Goal: Task Accomplishment & Management: Manage account settings

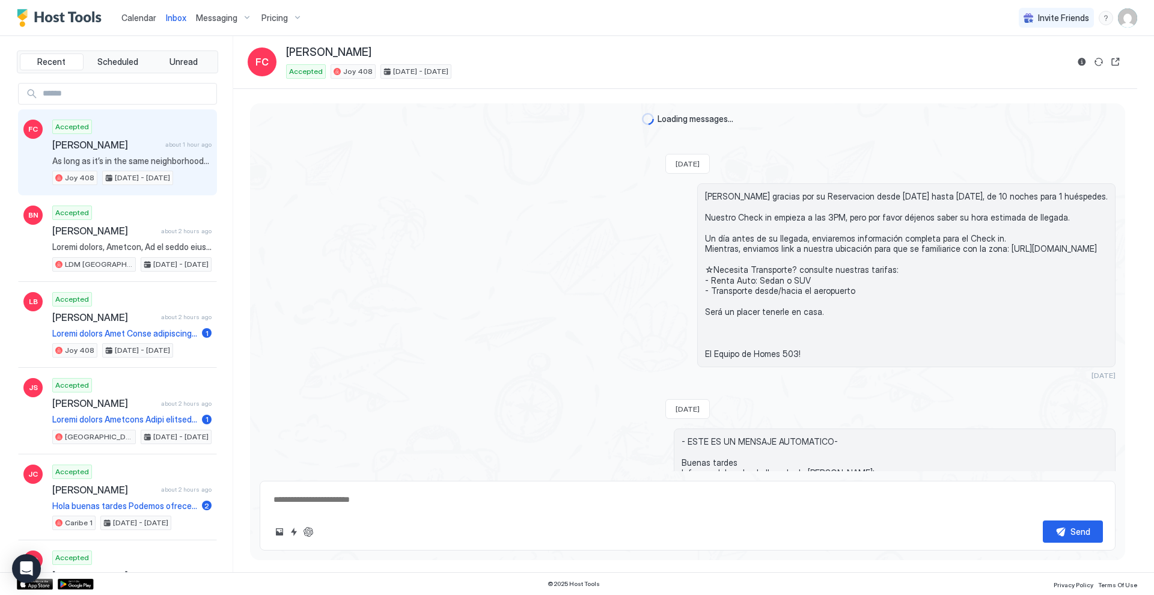
scroll to position [1869, 0]
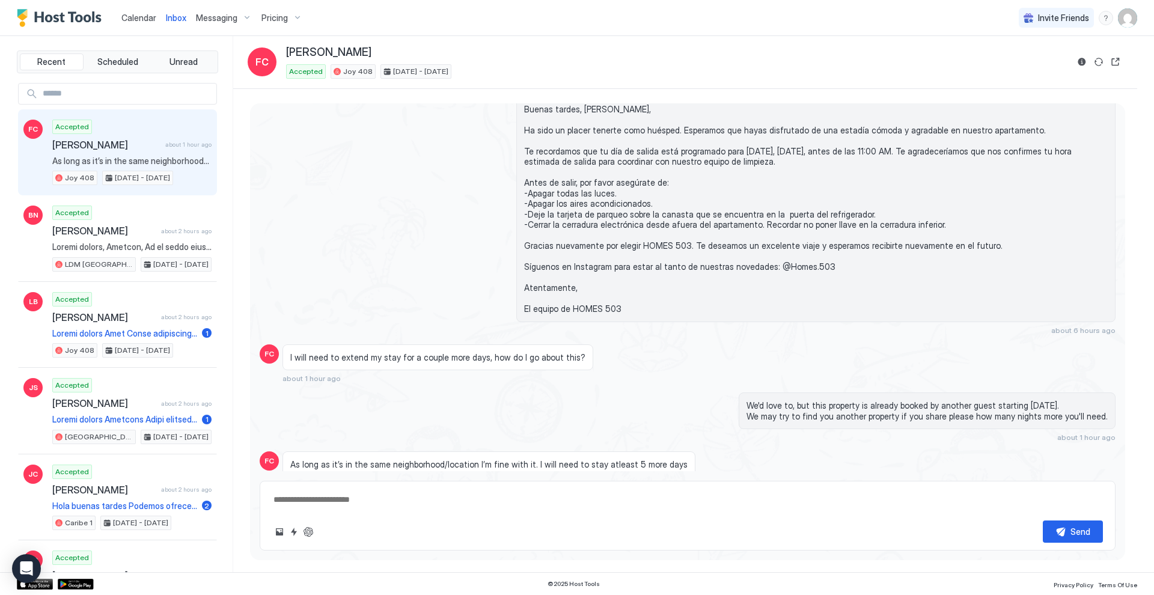
click at [138, 16] on span "Calendar" at bounding box center [138, 18] width 35 height 10
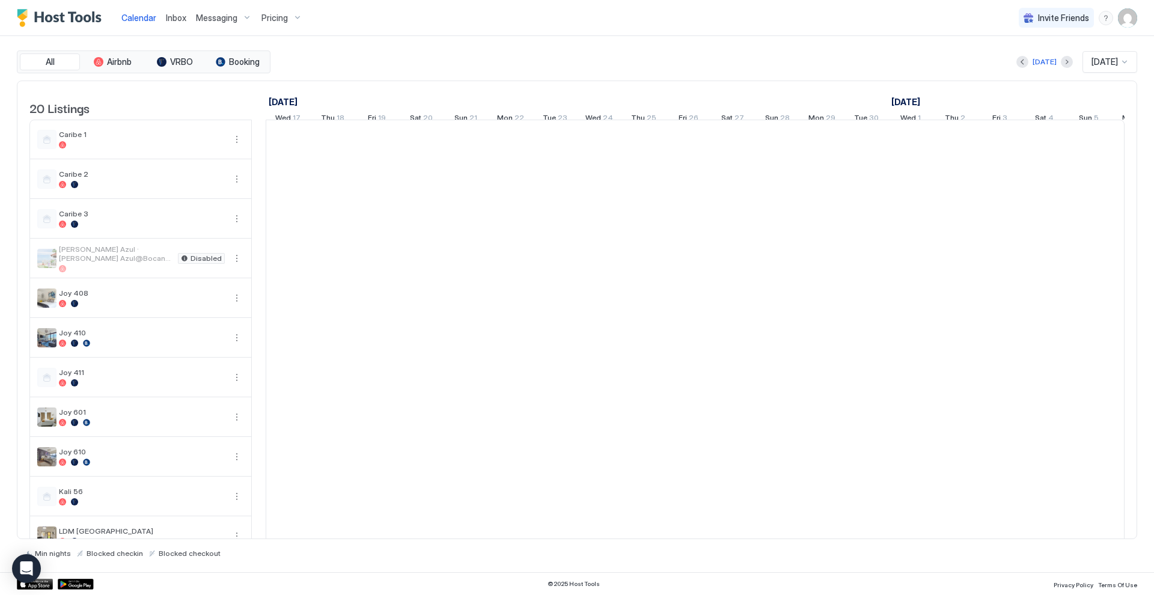
scroll to position [0, 668]
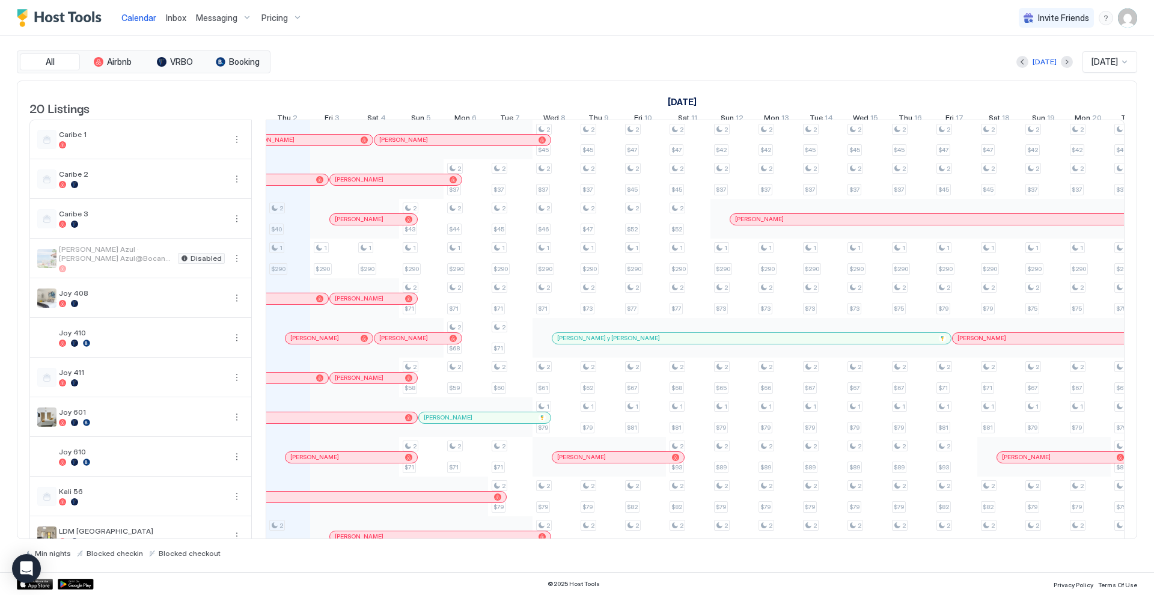
click at [291, 17] on div "Pricing" at bounding box center [282, 18] width 50 height 20
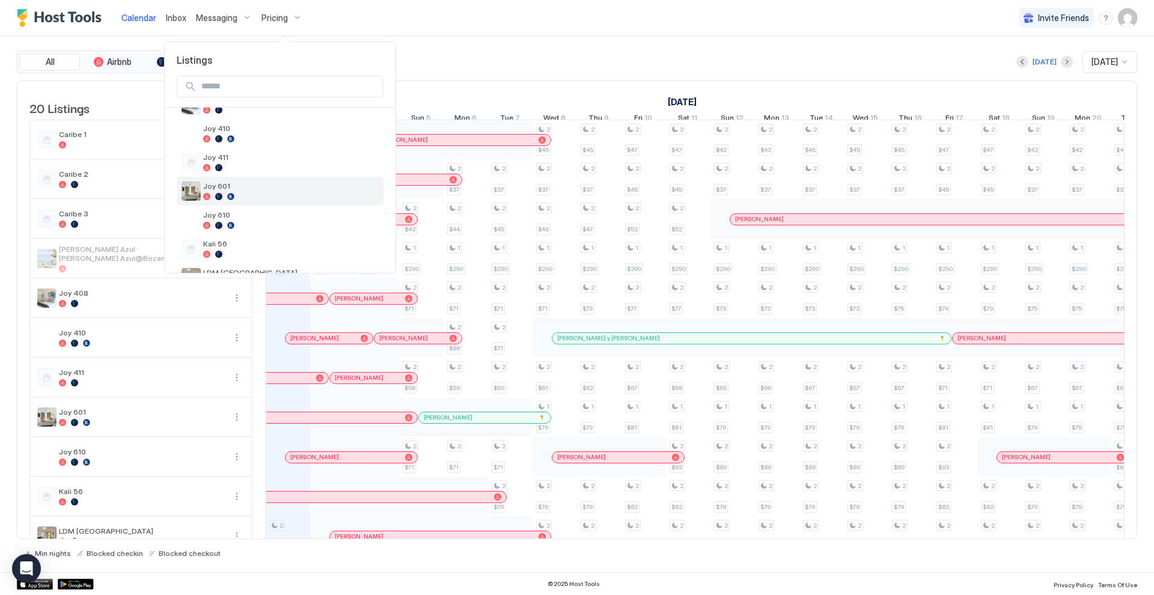
scroll to position [178, 0]
click at [256, 192] on div at bounding box center [290, 195] width 175 height 7
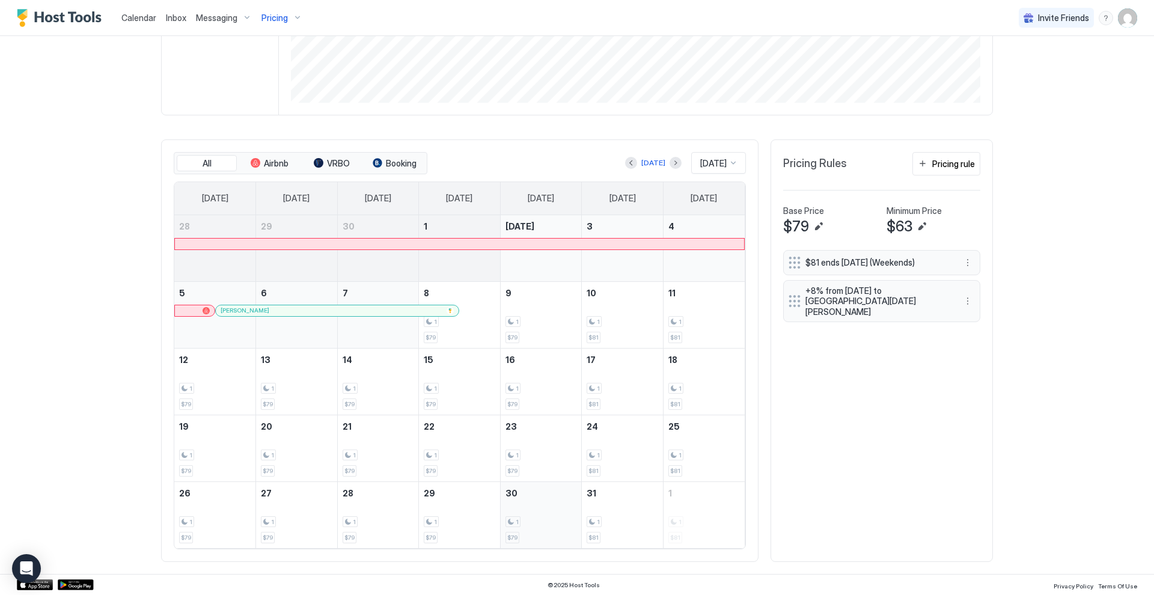
scroll to position [263, 0]
click at [291, 14] on div "Pricing" at bounding box center [282, 18] width 50 height 20
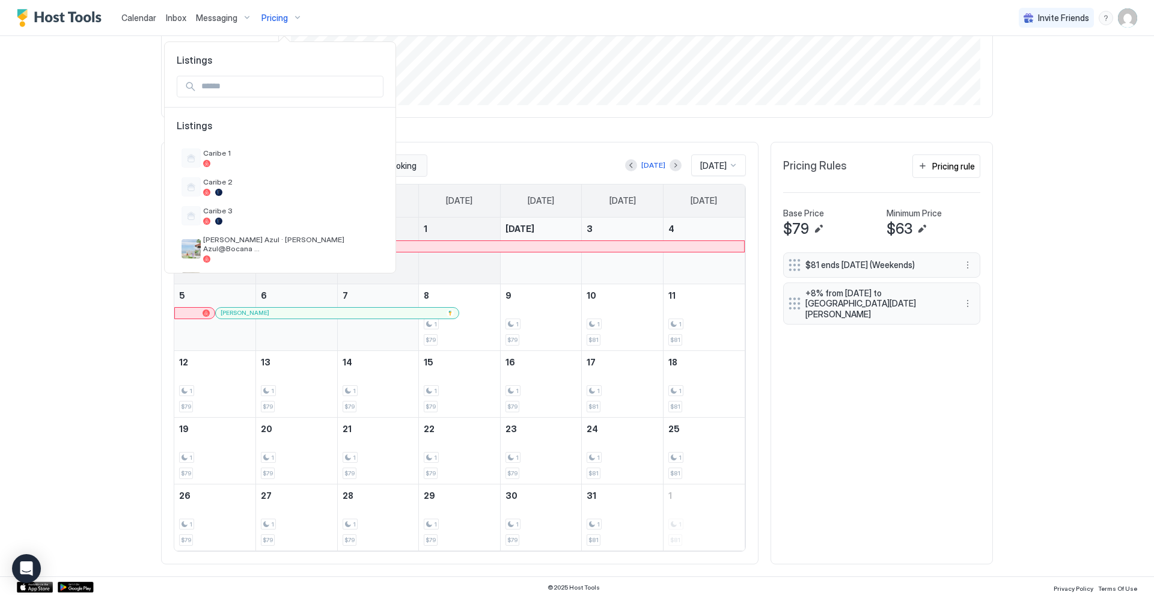
scroll to position [0, 0]
click at [133, 21] on div at bounding box center [577, 297] width 1154 height 595
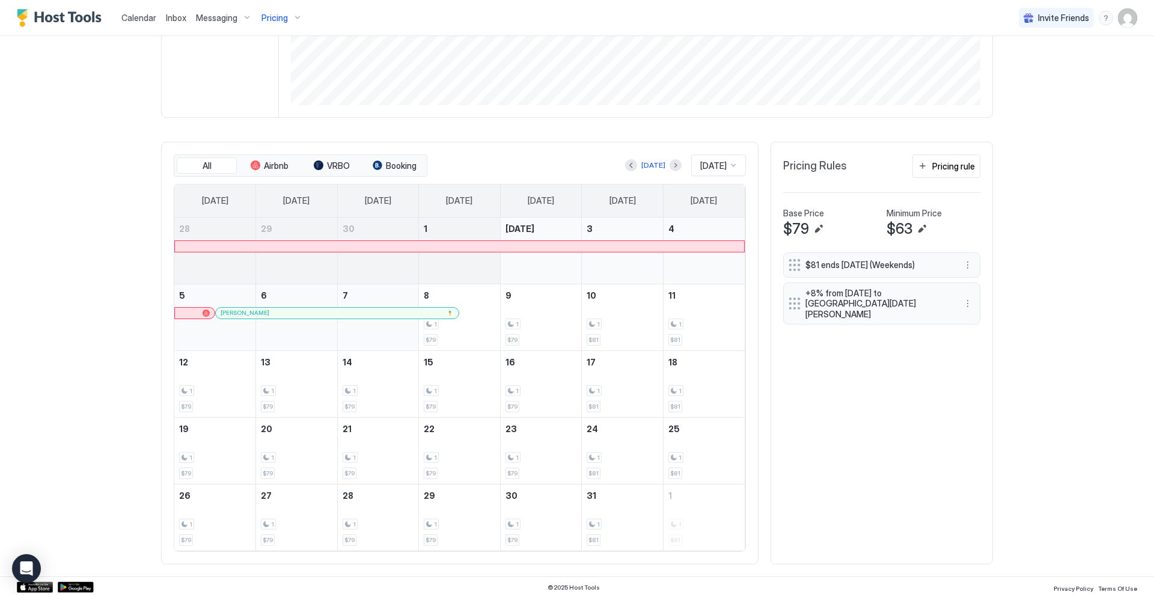
click at [135, 17] on span "Calendar" at bounding box center [138, 18] width 35 height 10
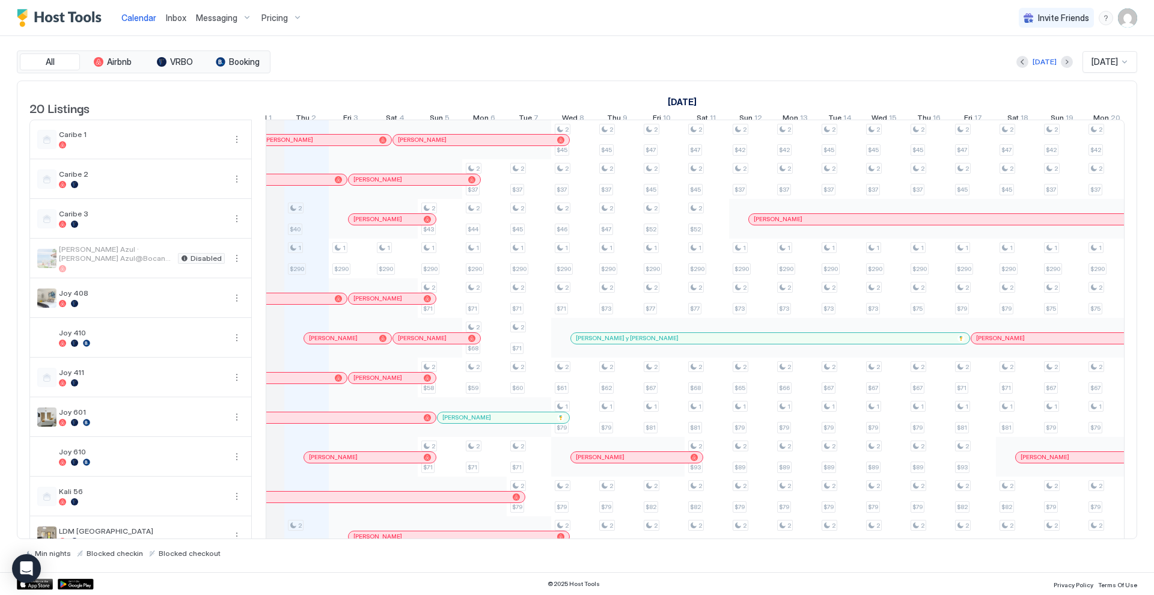
click at [297, 19] on div "Pricing" at bounding box center [282, 18] width 50 height 20
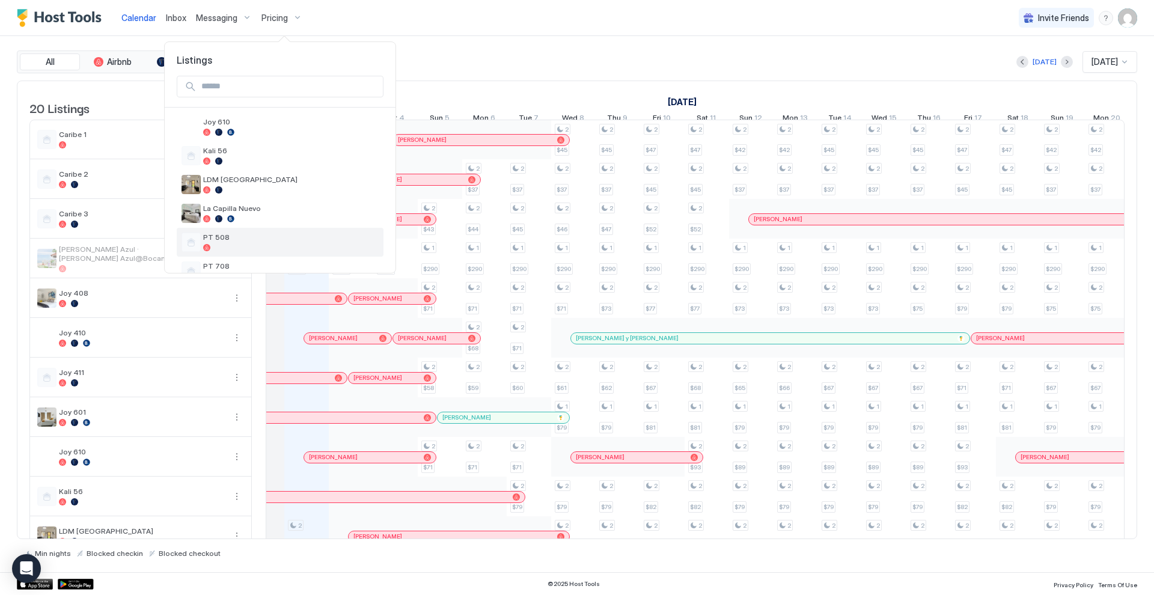
scroll to position [275, 0]
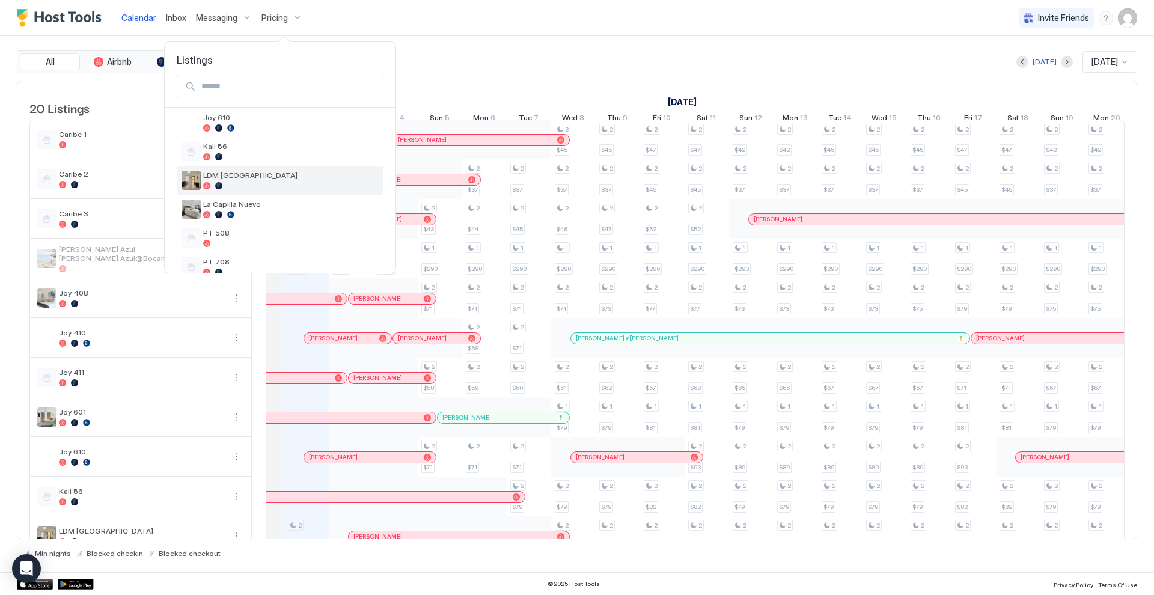
click at [281, 183] on div at bounding box center [290, 185] width 175 height 7
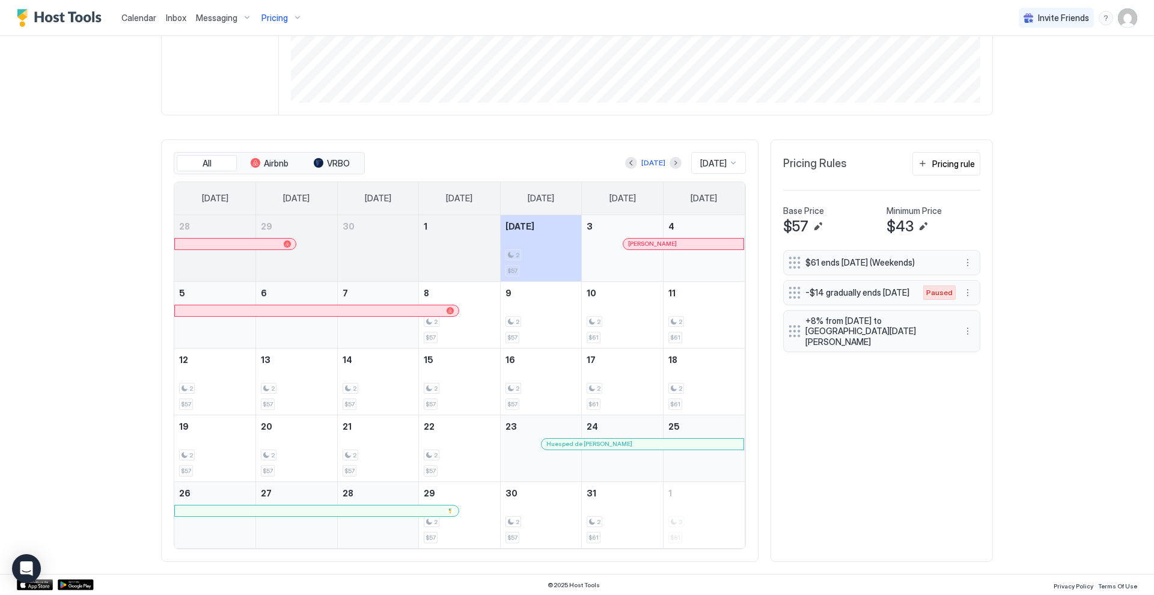
scroll to position [263, 0]
click at [551, 443] on div at bounding box center [551, 445] width 10 height 10
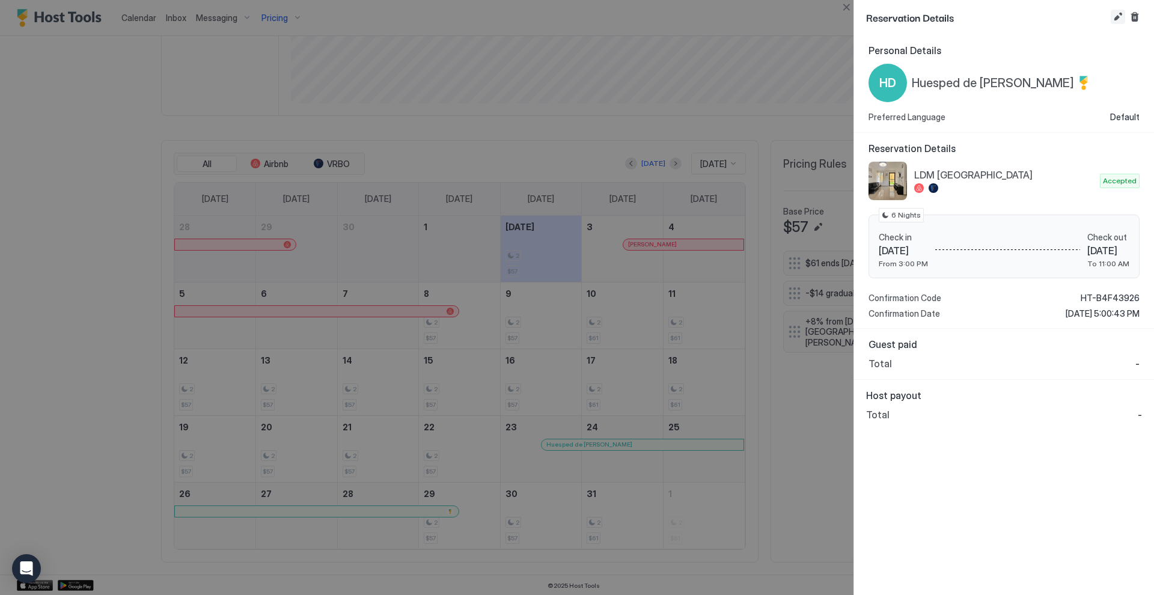
click at [1118, 17] on button "Edit reservation" at bounding box center [1117, 17] width 14 height 14
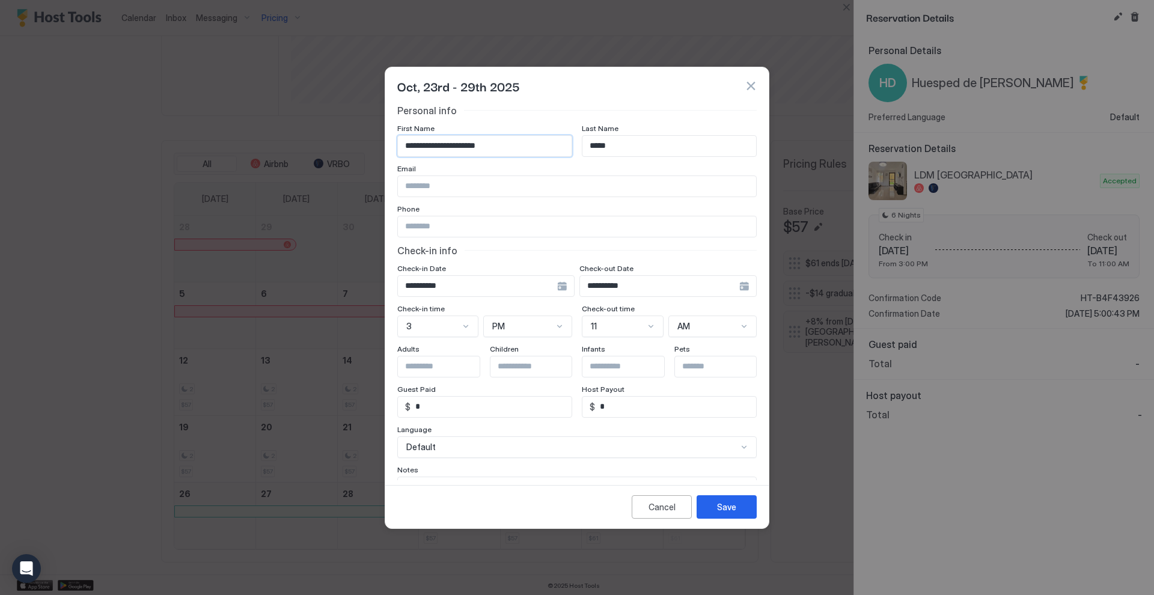
drag, startPoint x: 452, startPoint y: 143, endPoint x: 401, endPoint y: 144, distance: 50.5
type input "**********"
click at [559, 290] on div "**********" at bounding box center [485, 286] width 177 height 22
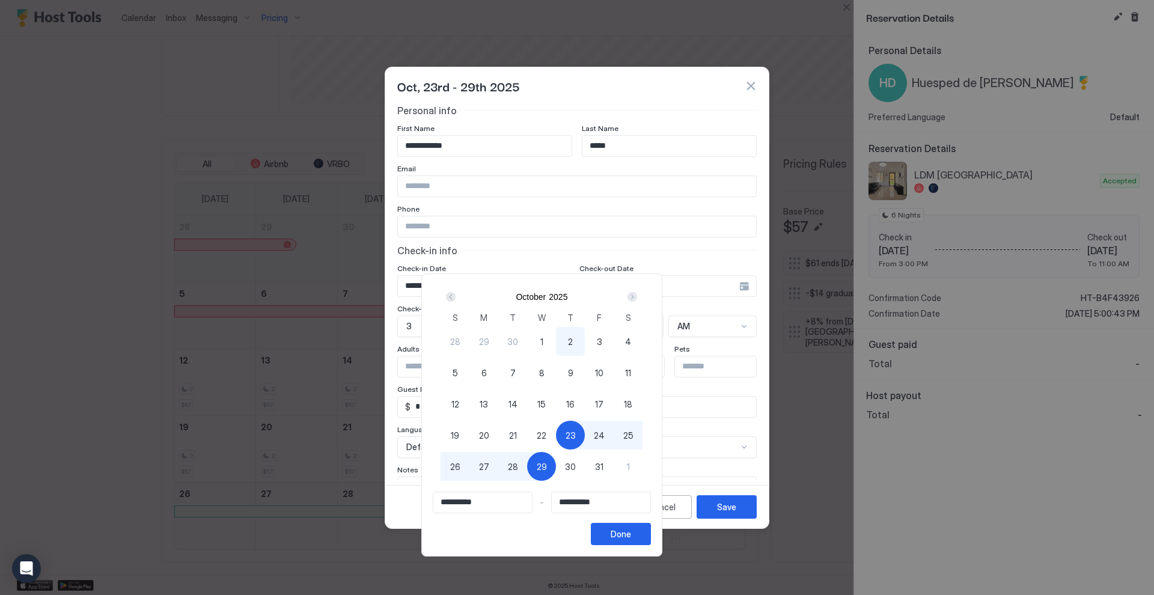
click at [489, 432] on span "20" at bounding box center [484, 435] width 10 height 13
type input "**********"
click at [603, 463] on span "31" at bounding box center [599, 466] width 8 height 13
type input "**********"
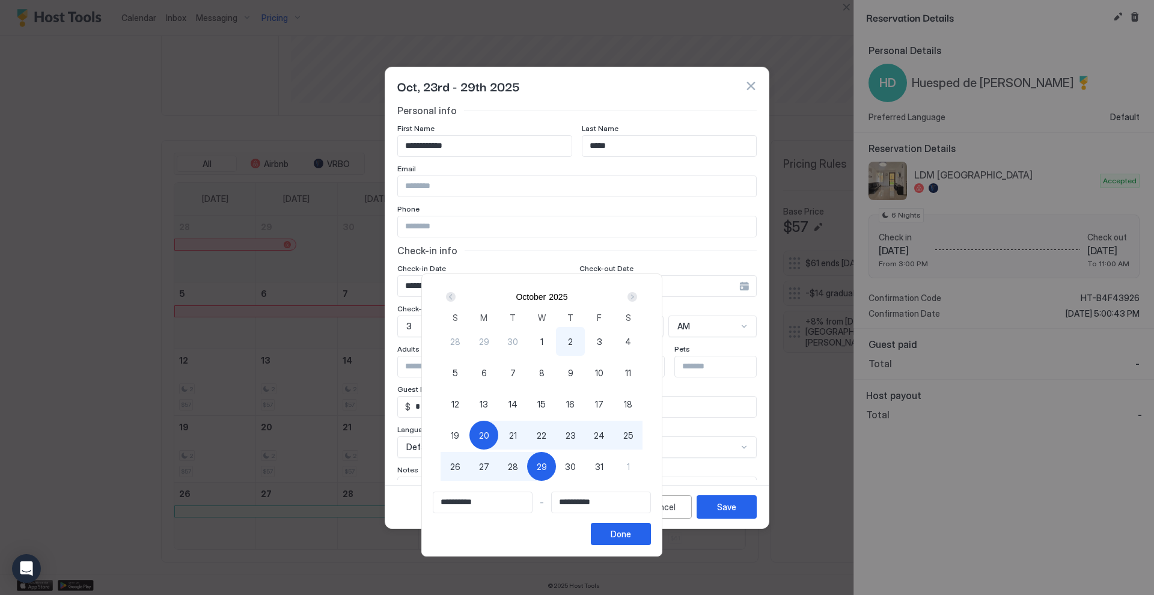
type input "**********"
click at [631, 533] on div "Done" at bounding box center [620, 534] width 20 height 13
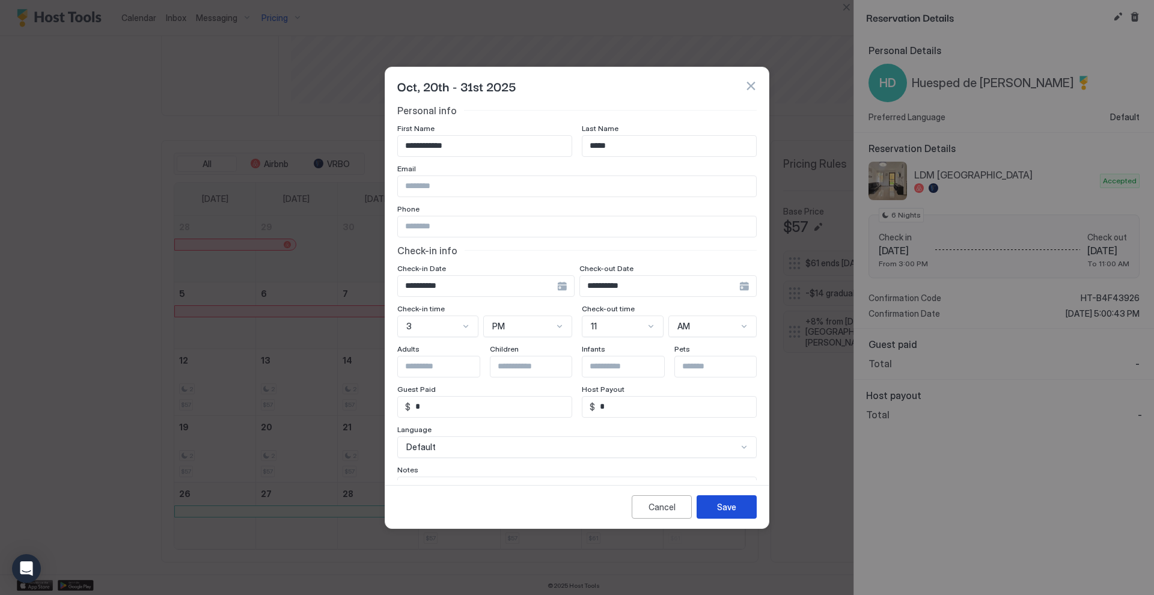
click at [714, 507] on button "Save" at bounding box center [726, 506] width 60 height 23
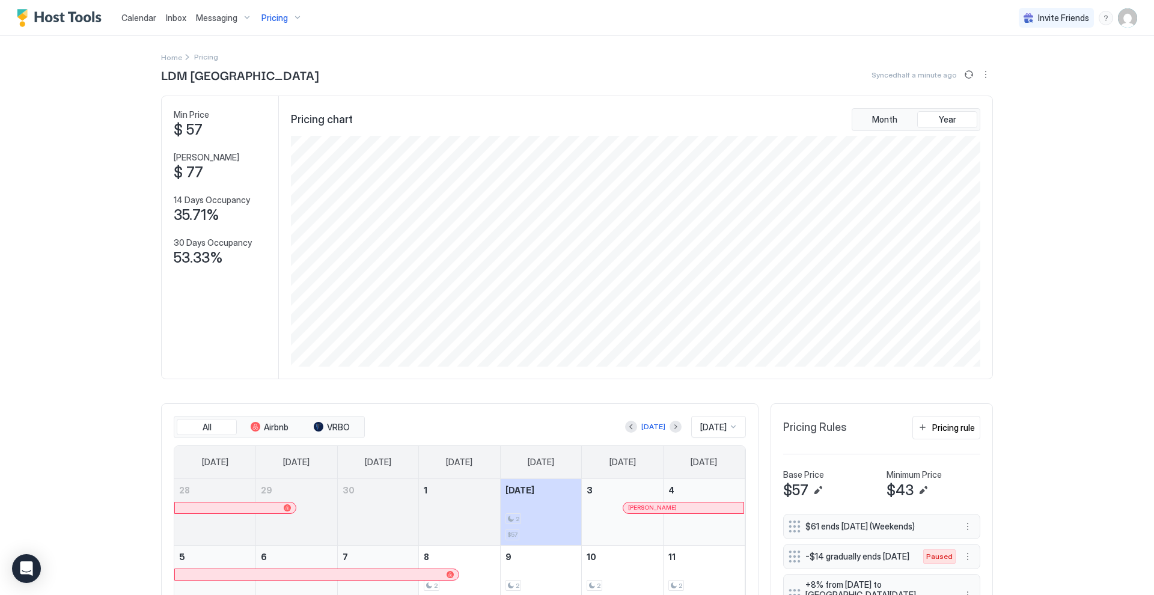
scroll to position [0, 0]
click at [144, 15] on span "Calendar" at bounding box center [138, 18] width 35 height 10
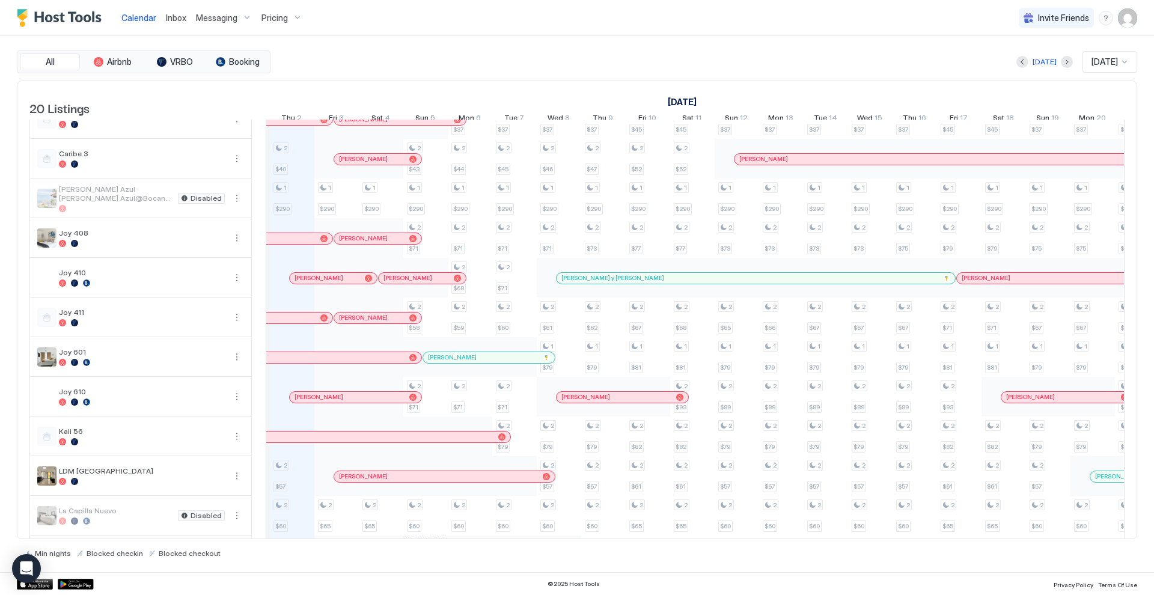
scroll to position [56, 0]
